Goal: Task Accomplishment & Management: Manage account settings

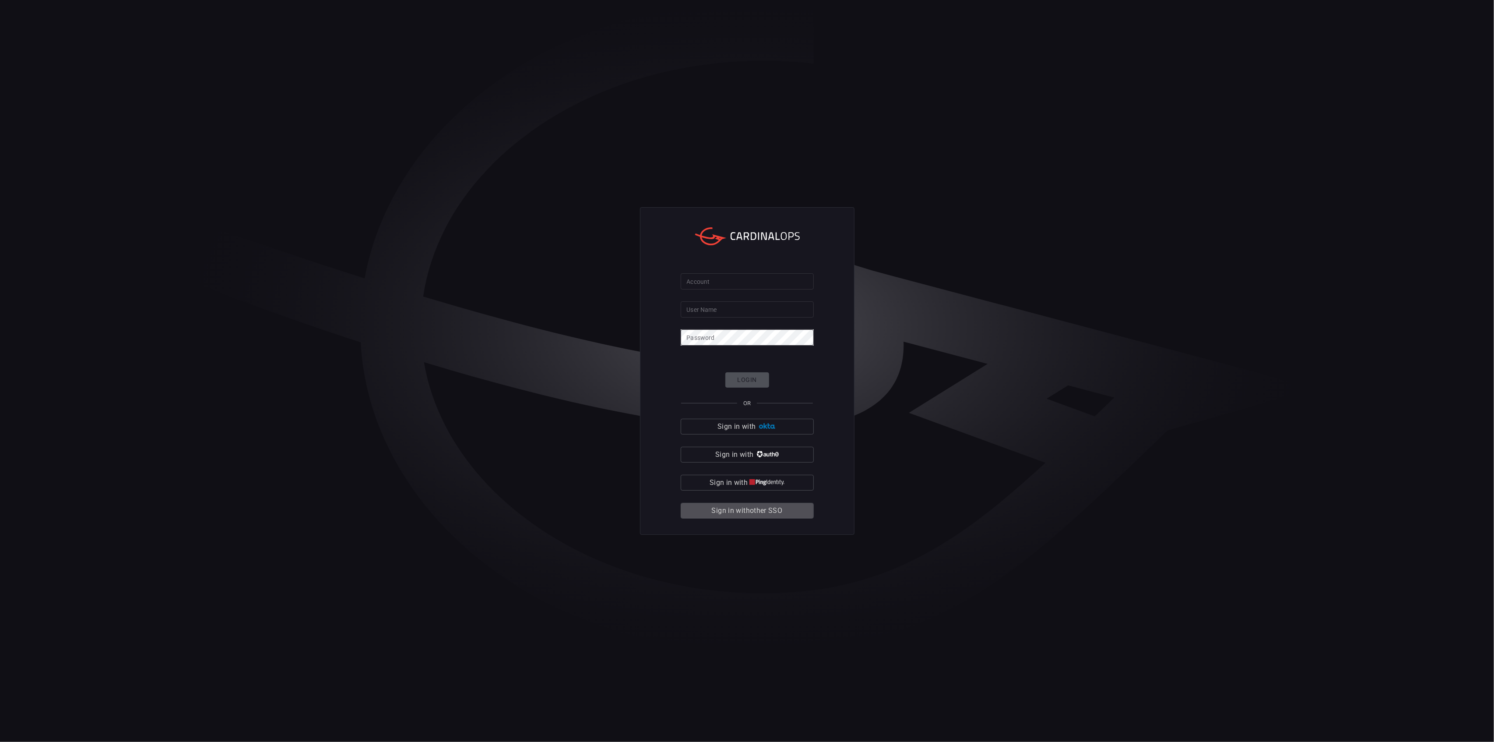
click at [724, 509] on span "Sign in with other SSO" at bounding box center [747, 510] width 71 height 12
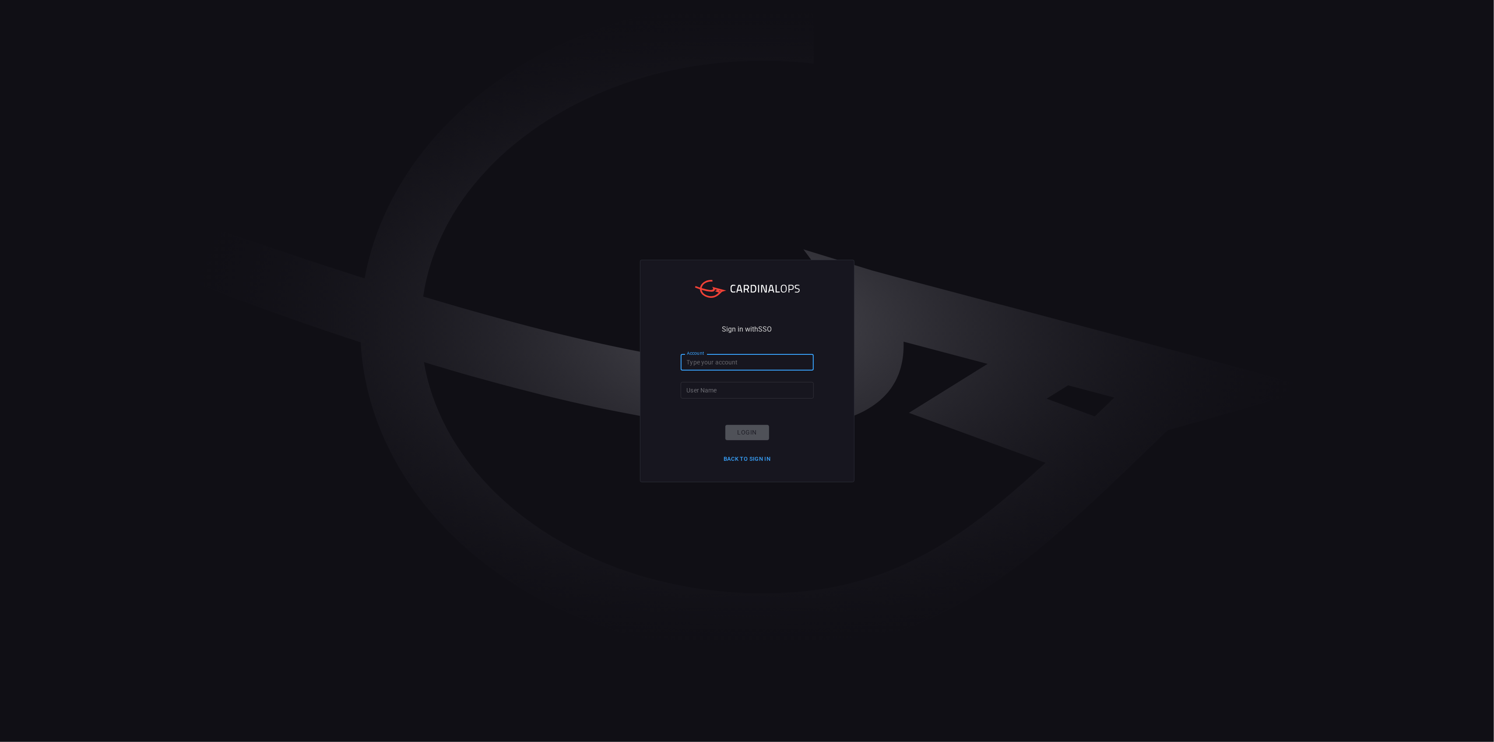
click at [769, 366] on input "Account" at bounding box center [747, 362] width 133 height 16
click at [720, 365] on input "Account" at bounding box center [747, 362] width 133 height 16
type input "hogan-lovells"
type input "[PERSON_NAME].jung"
click button "Login" at bounding box center [747, 432] width 44 height 15
